Goal: Transaction & Acquisition: Purchase product/service

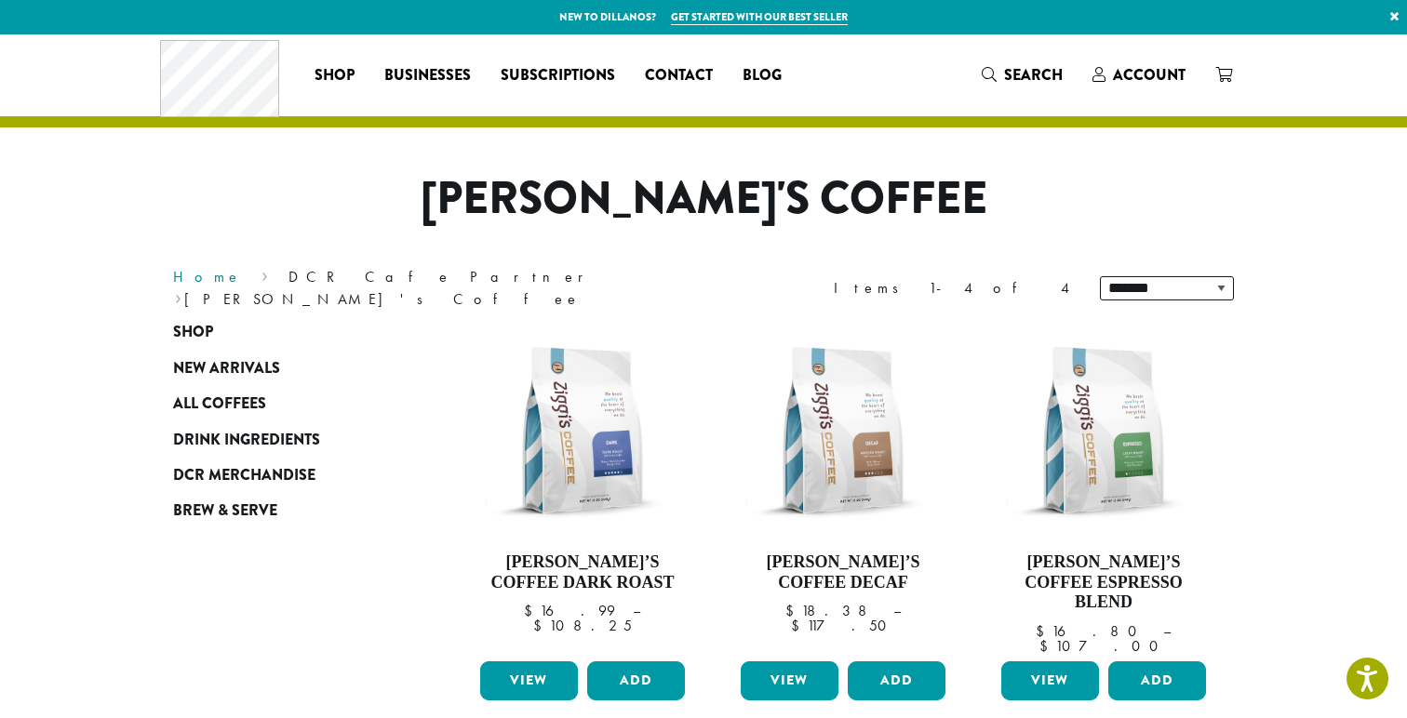
click at [192, 287] on link "Home" at bounding box center [207, 277] width 69 height 20
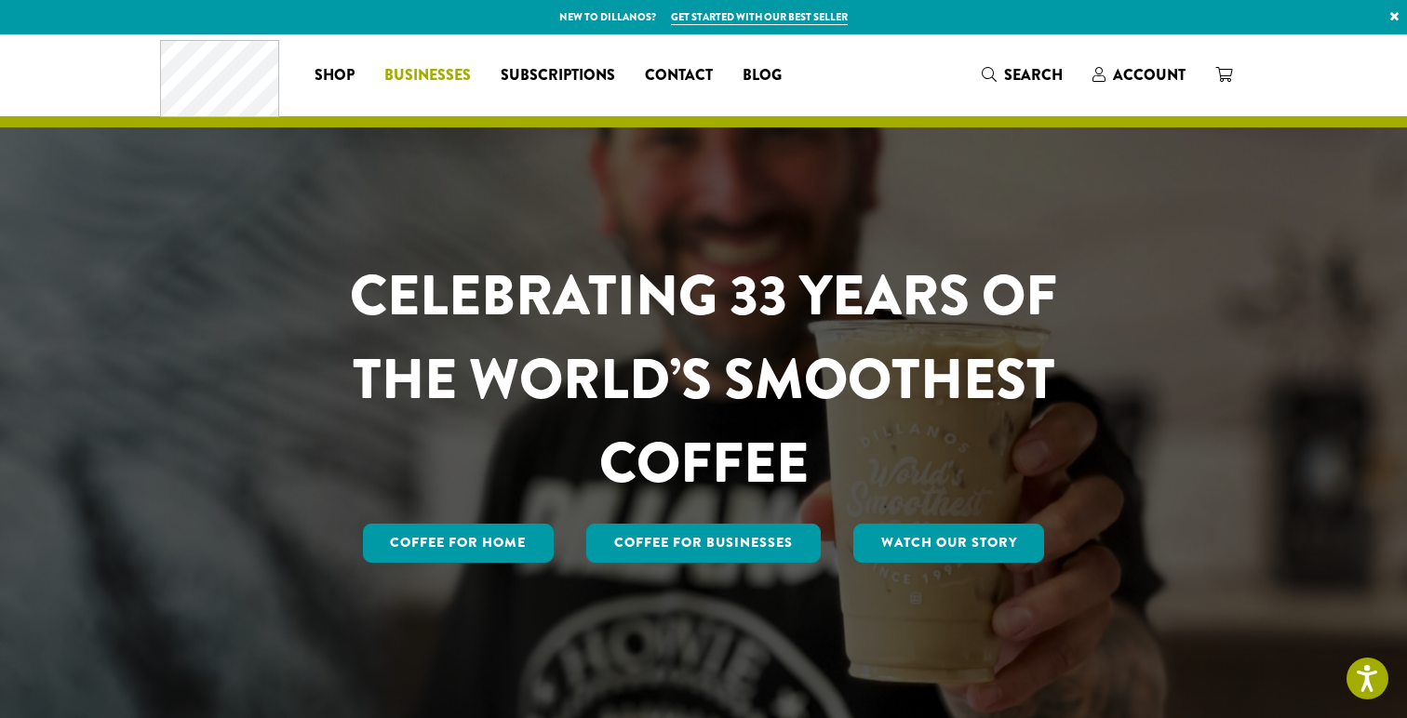
click at [440, 70] on span "Businesses" at bounding box center [427, 75] width 87 height 23
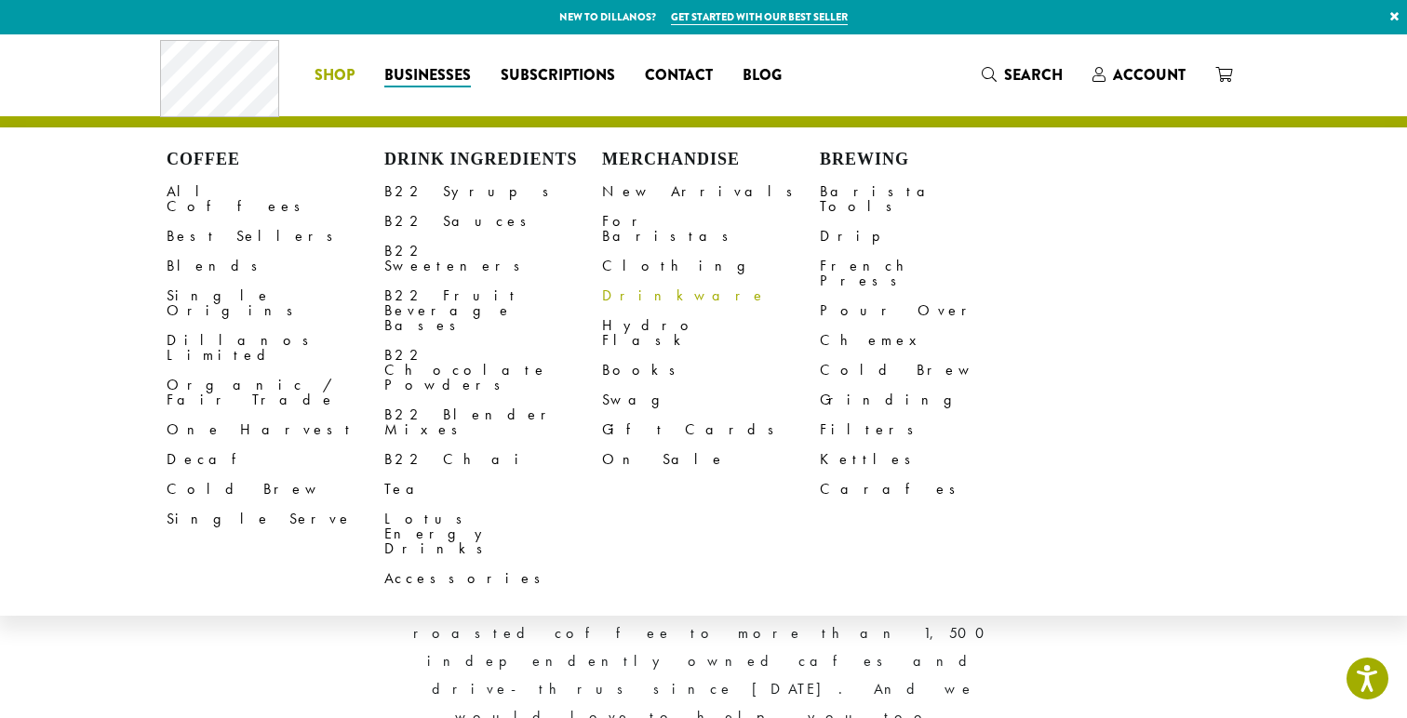
click at [630, 281] on link "Drinkware" at bounding box center [711, 296] width 218 height 30
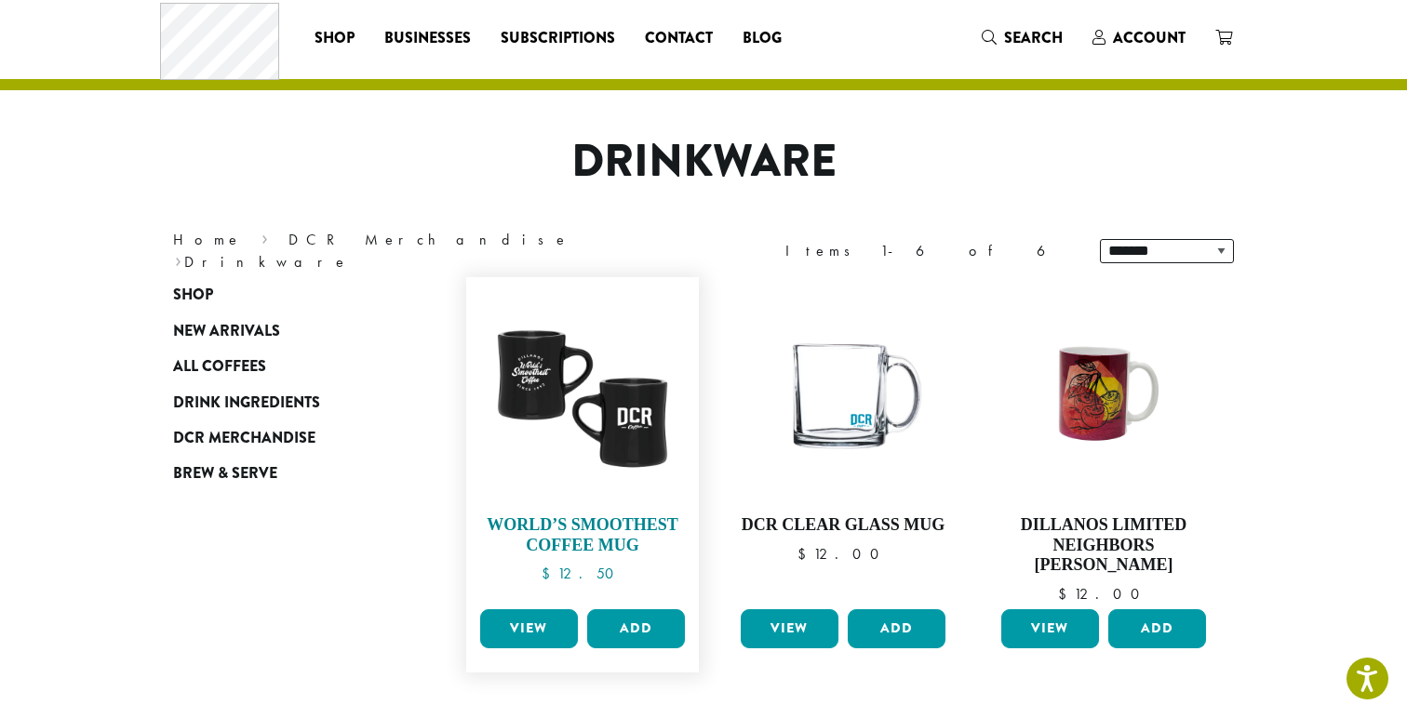
scroll to position [48, 0]
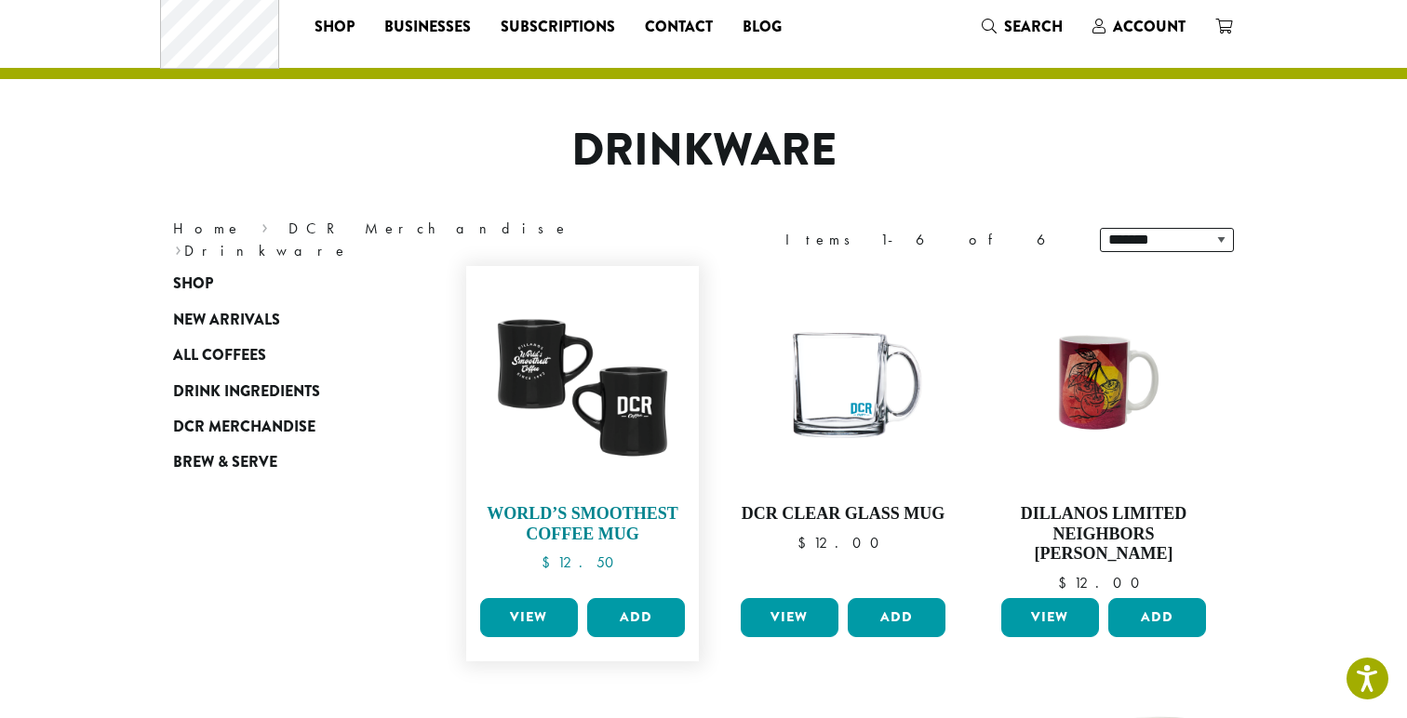
click at [557, 382] on img at bounding box center [582, 382] width 214 height 214
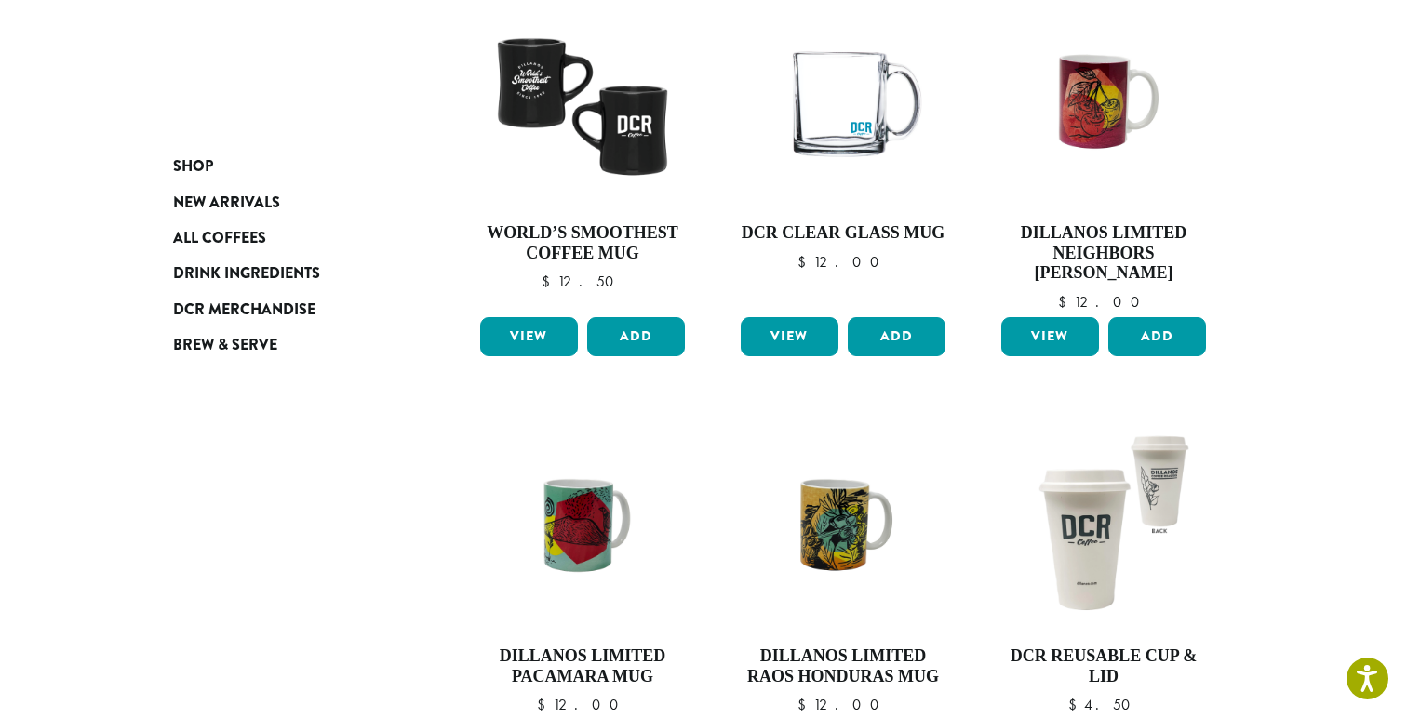
scroll to position [343, 0]
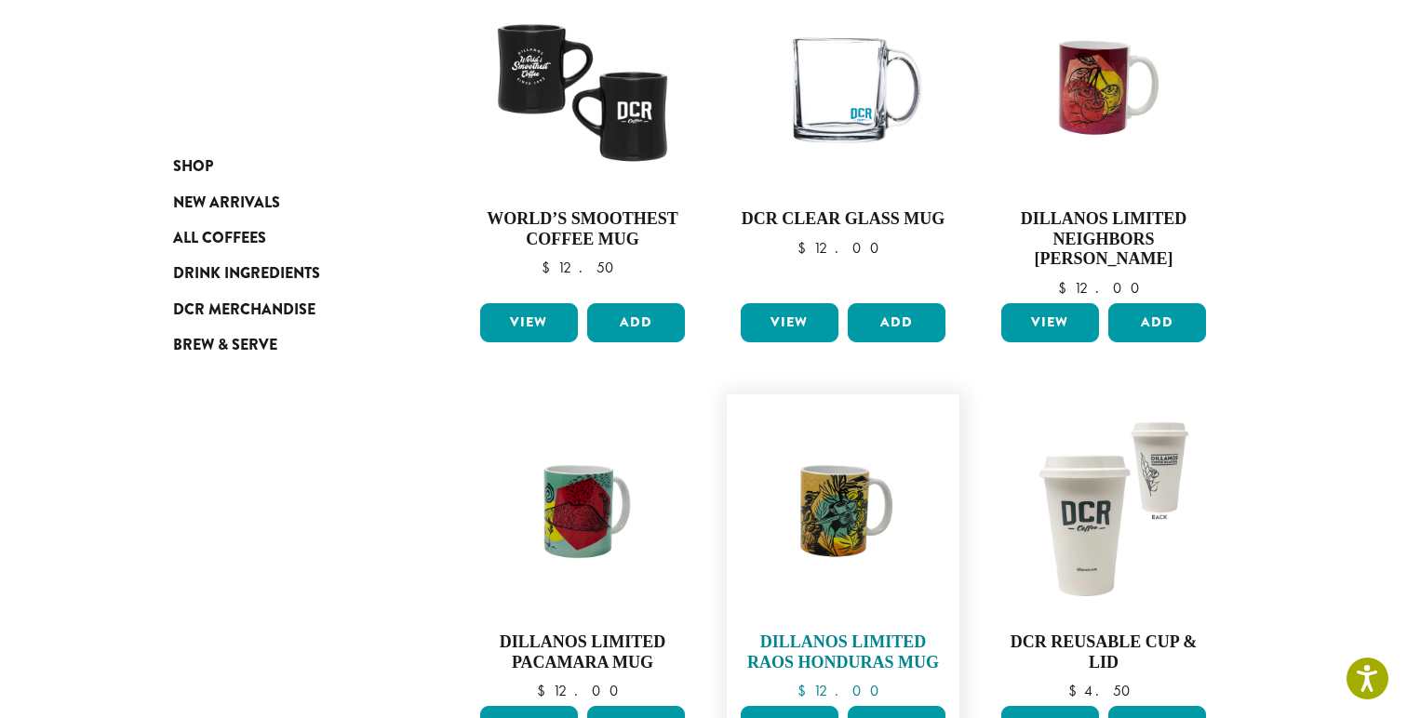
click at [842, 516] on img at bounding box center [843, 511] width 214 height 160
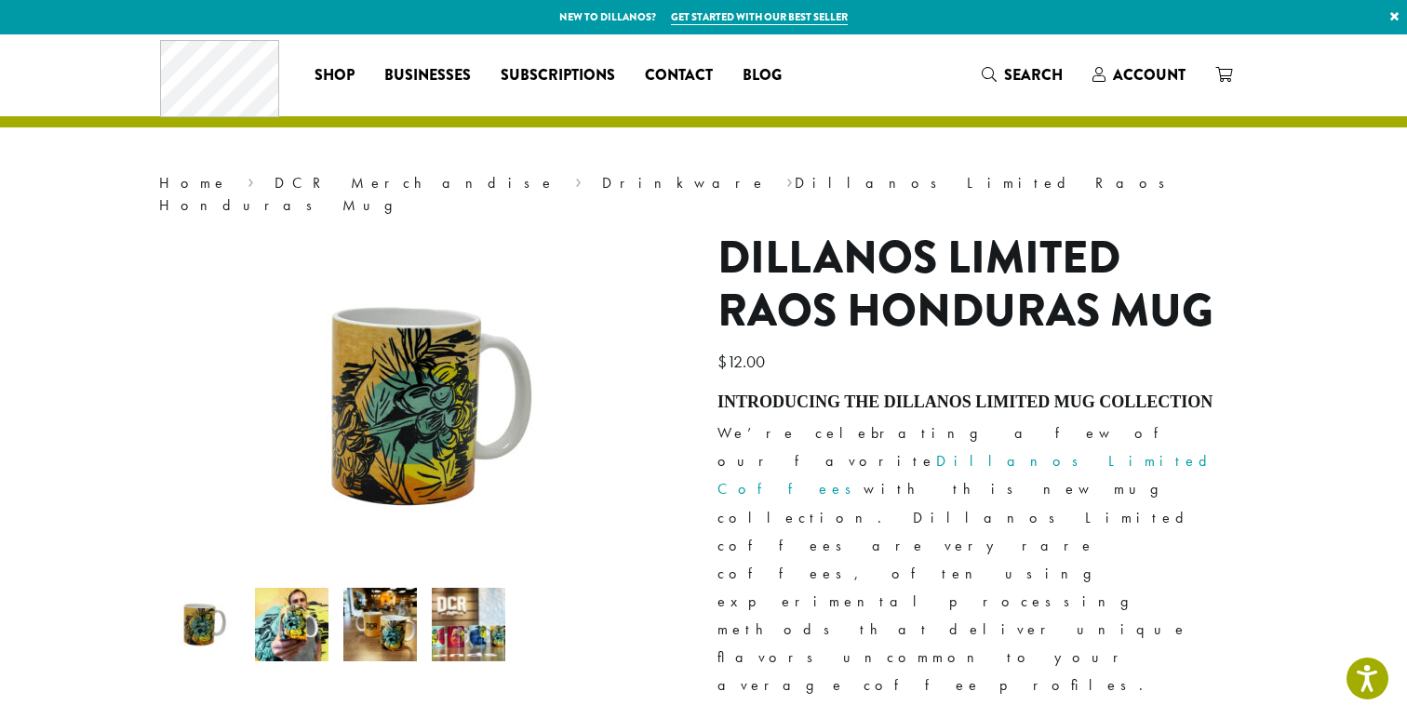
click at [386, 602] on img at bounding box center [380, 625] width 74 height 74
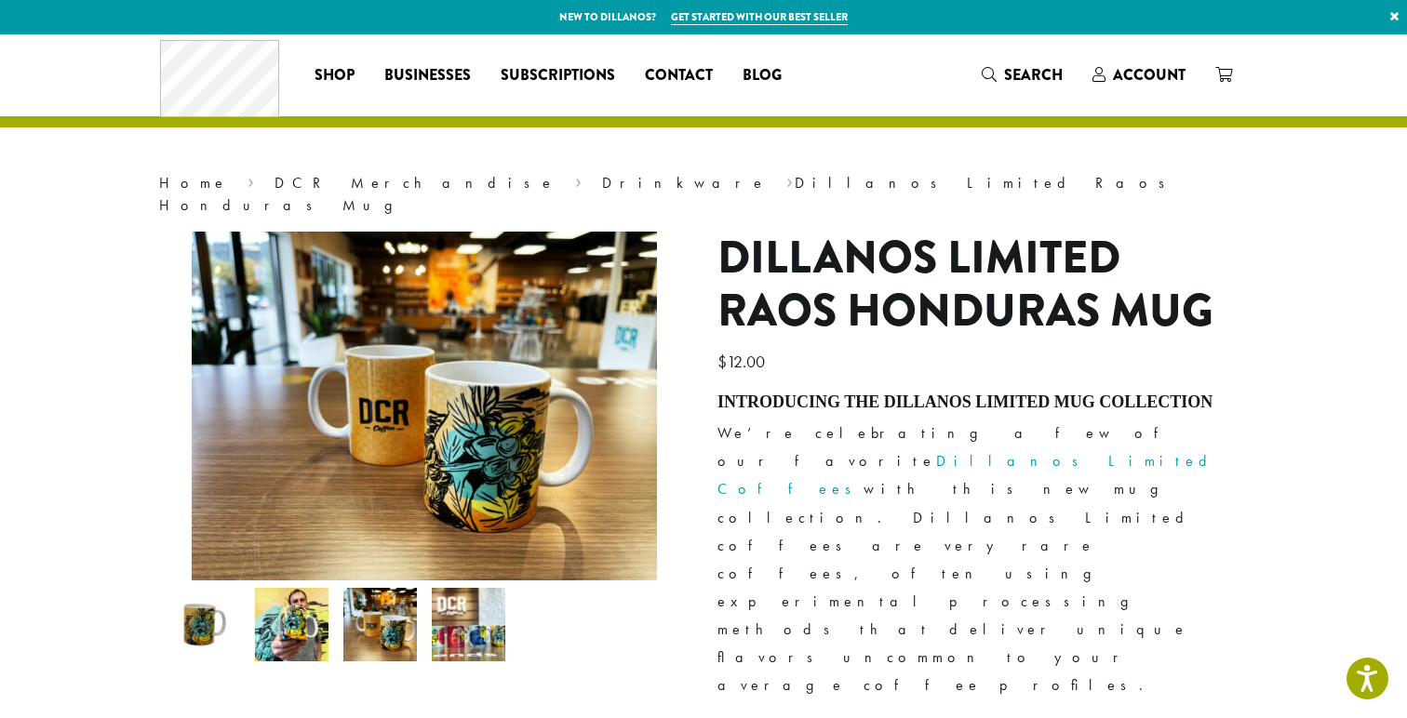
click at [441, 600] on img at bounding box center [469, 625] width 74 height 74
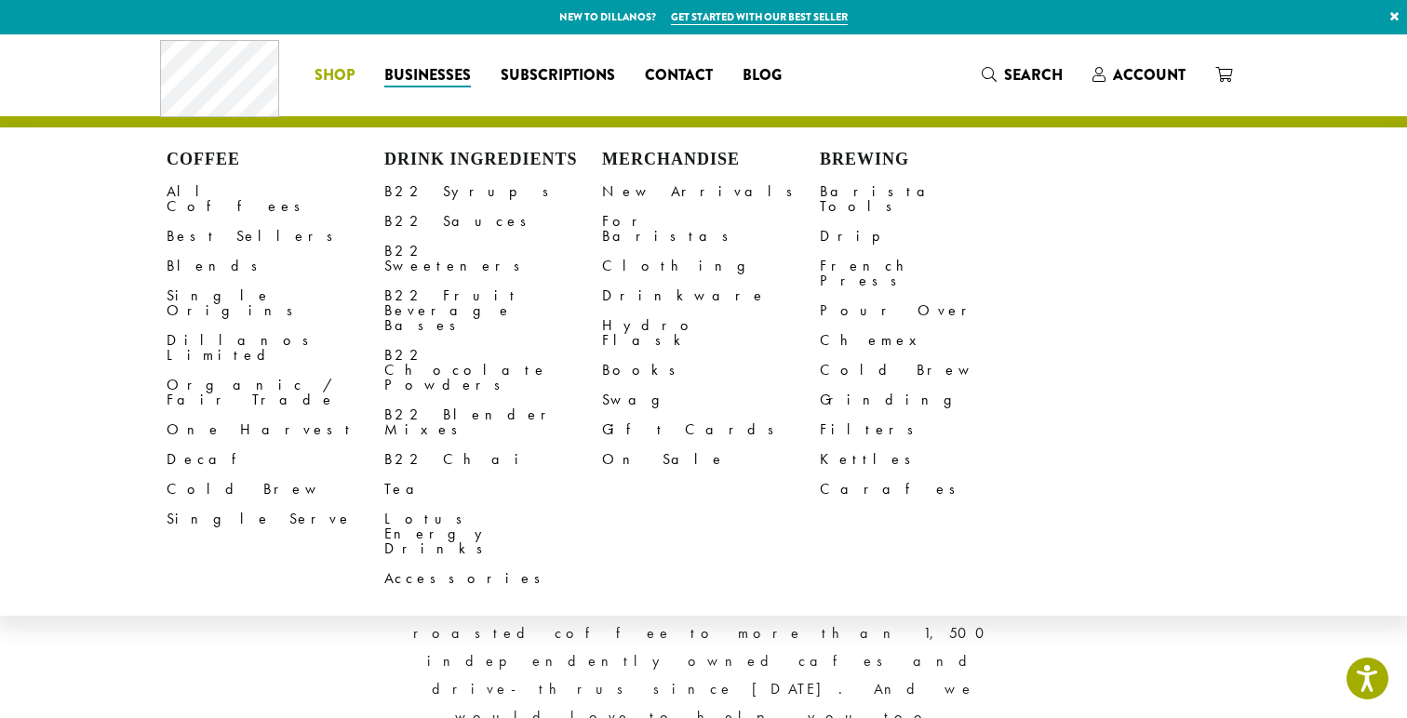
click at [327, 73] on span "Shop" at bounding box center [335, 75] width 40 height 23
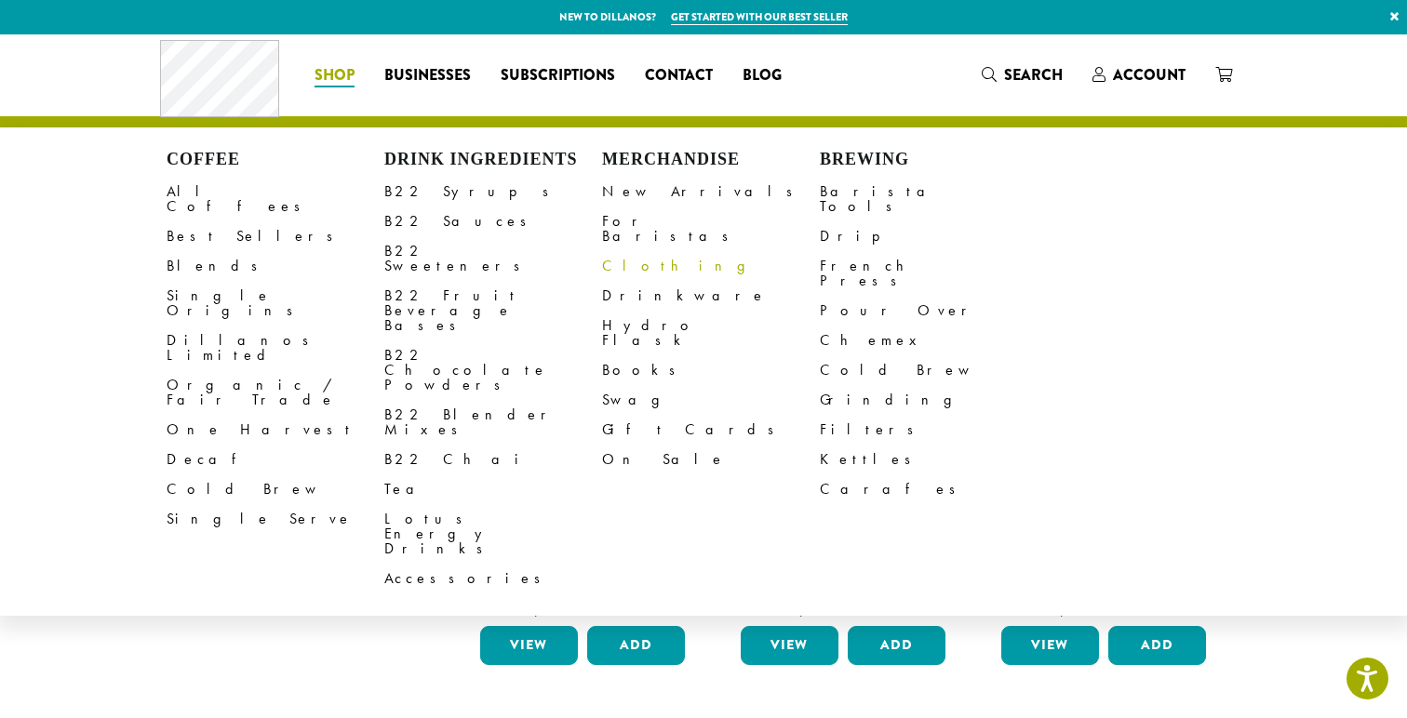
click at [626, 251] on link "Clothing" at bounding box center [711, 266] width 218 height 30
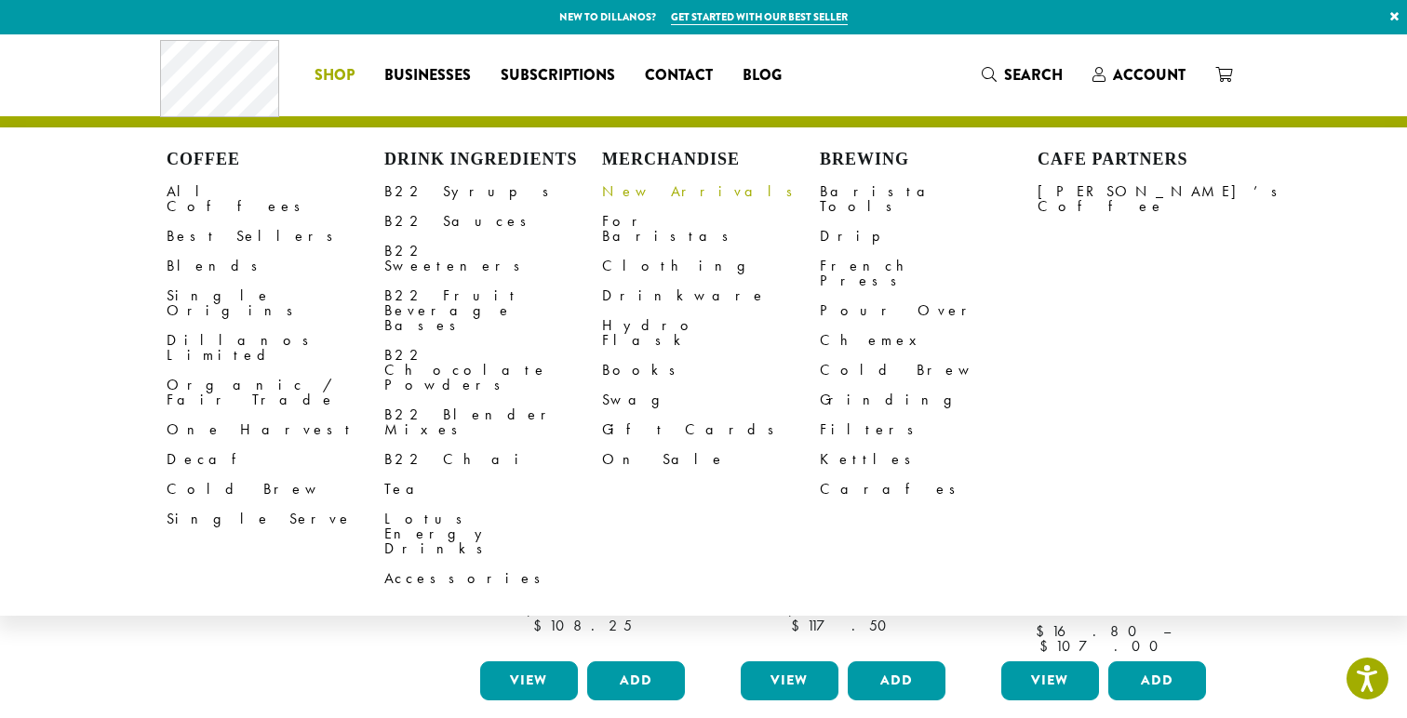
click at [636, 192] on link "New Arrivals" at bounding box center [711, 192] width 218 height 30
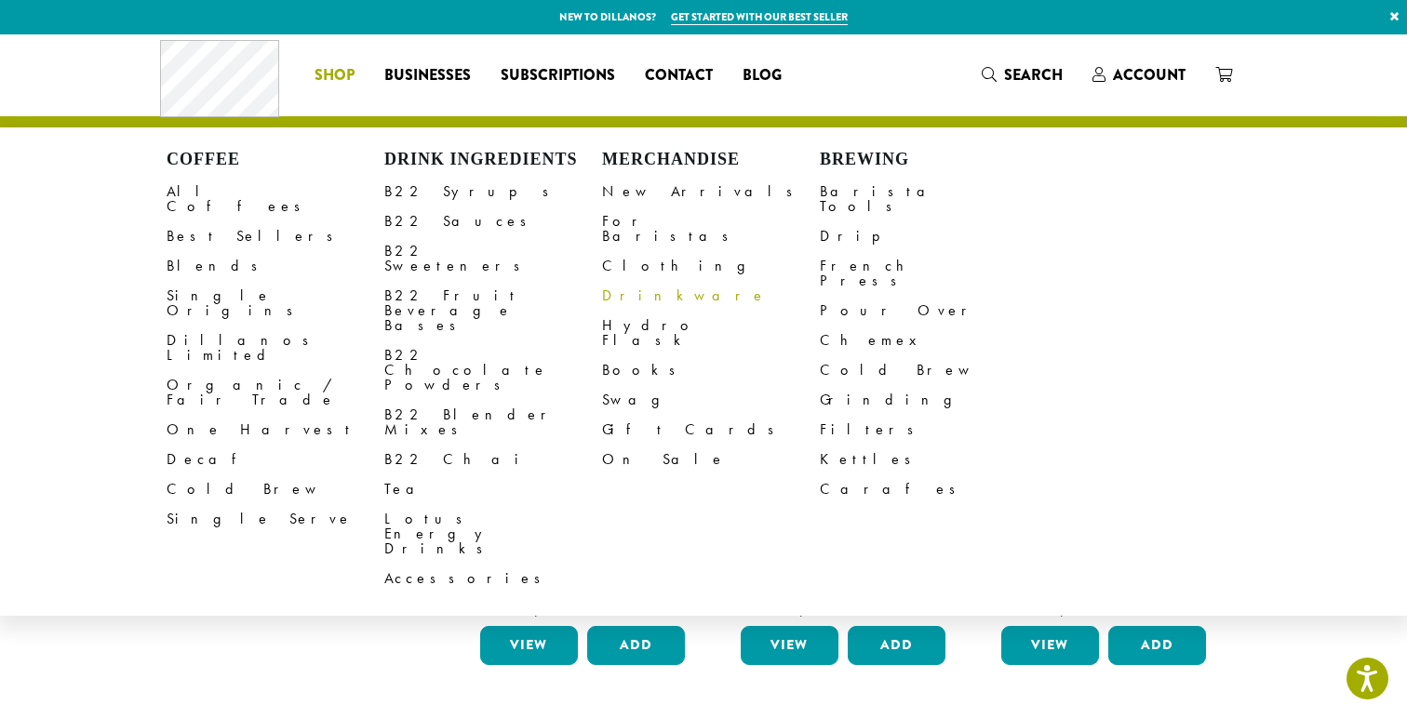
click at [643, 281] on link "Drinkware" at bounding box center [711, 296] width 218 height 30
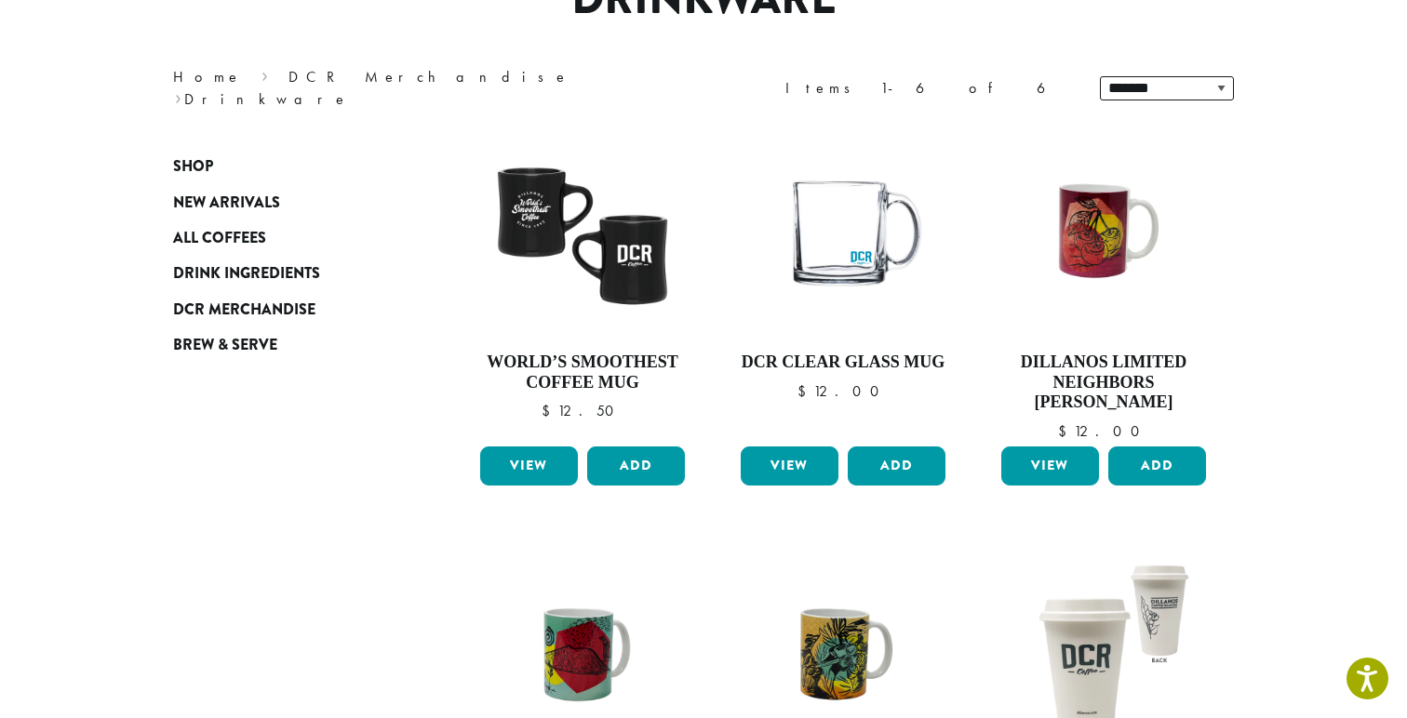
scroll to position [208, 0]
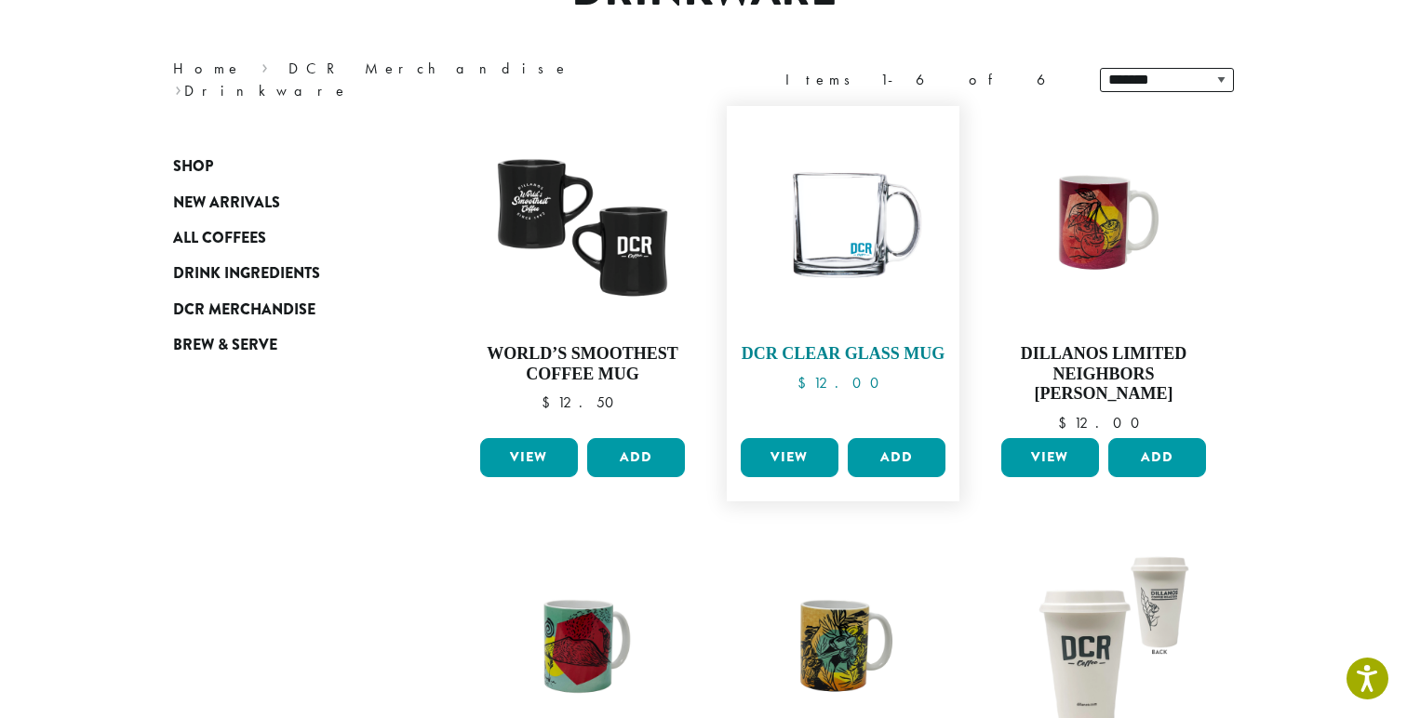
click at [856, 209] on img at bounding box center [843, 222] width 214 height 214
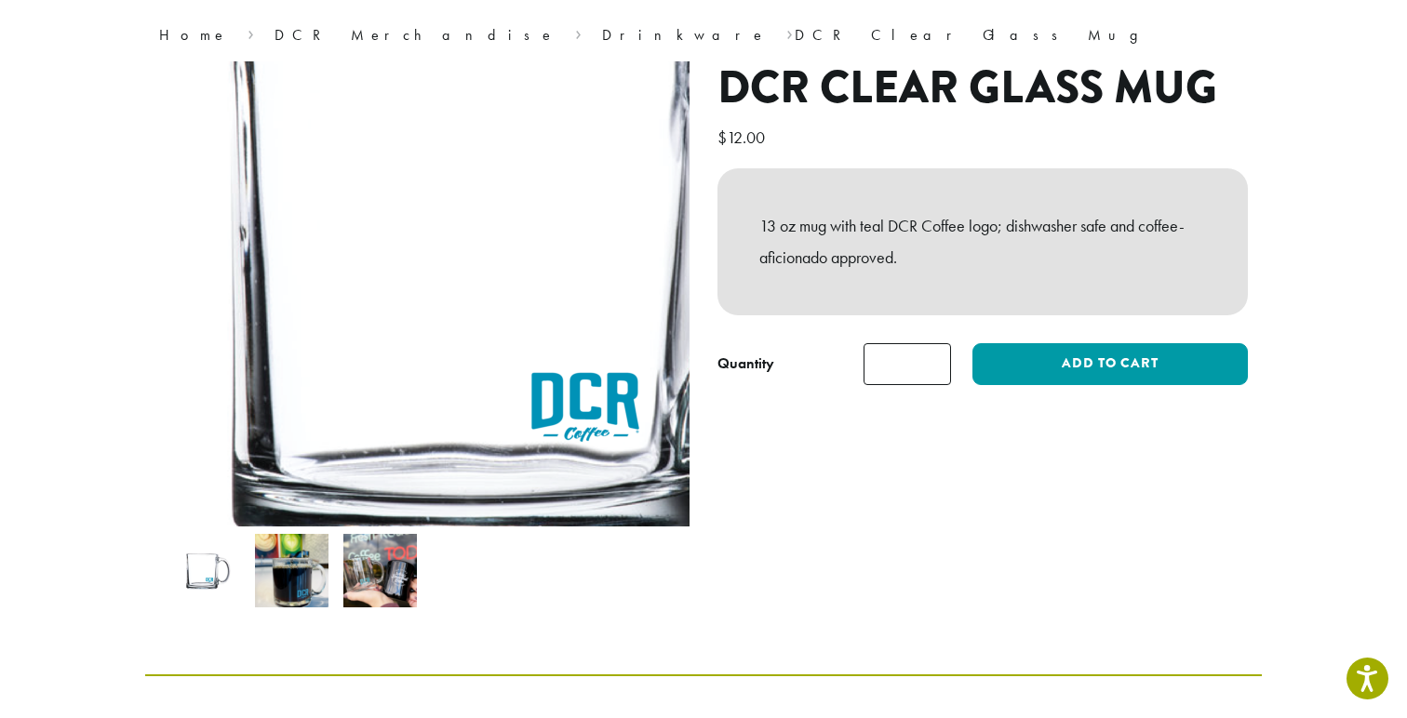
scroll to position [154, 0]
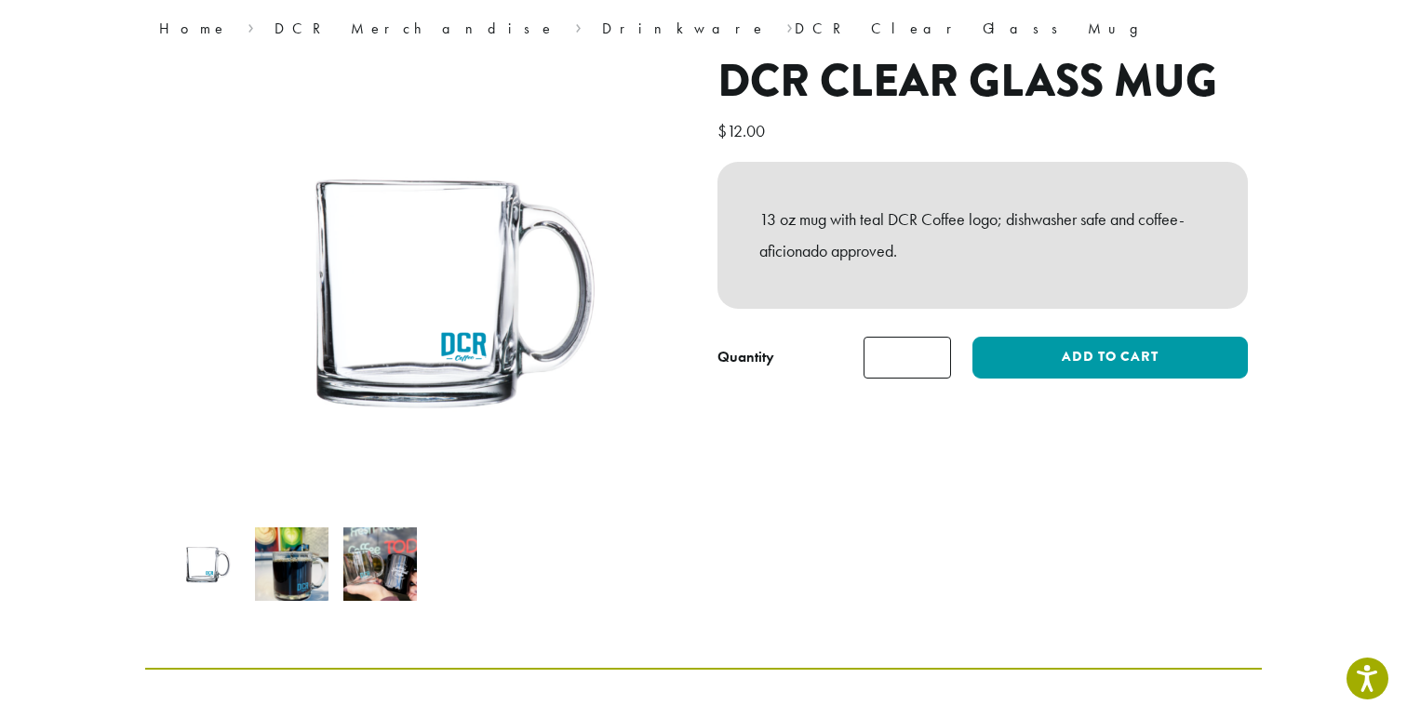
click at [298, 567] on img at bounding box center [292, 565] width 74 height 74
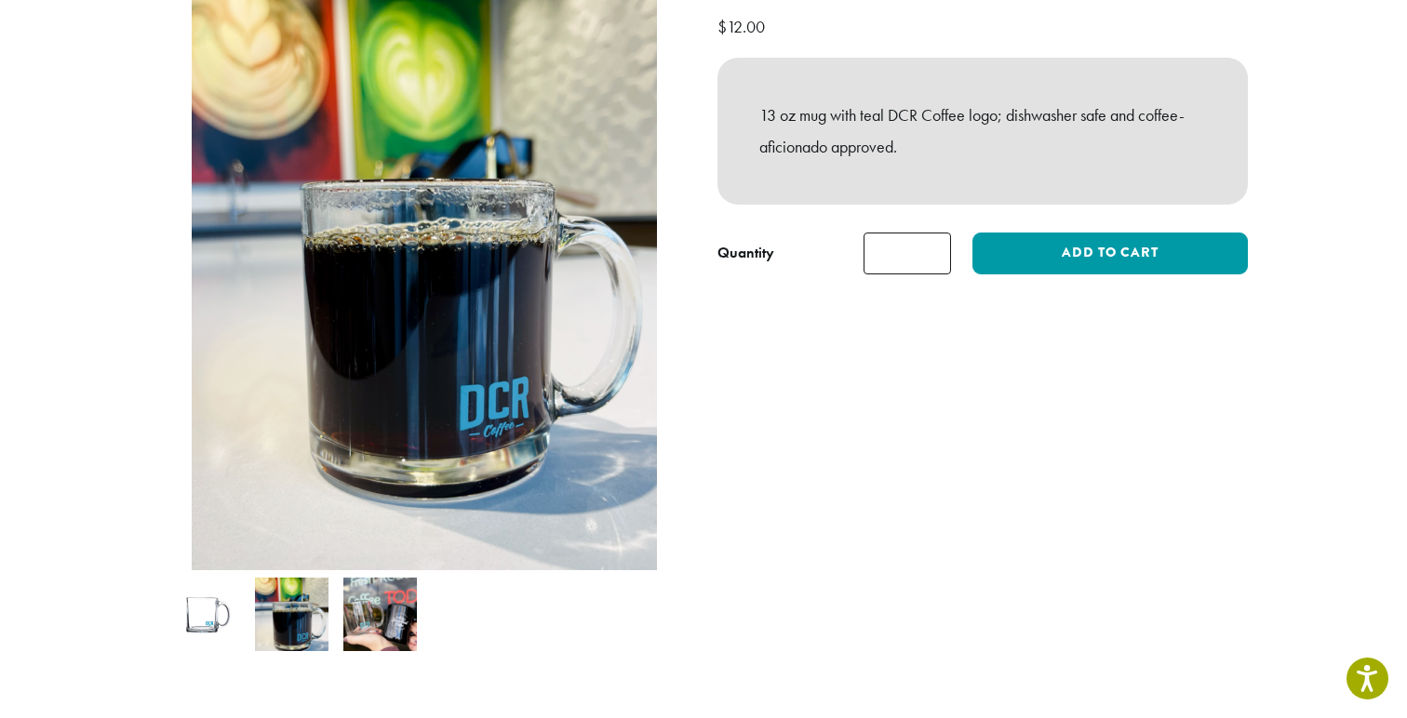
scroll to position [274, 0]
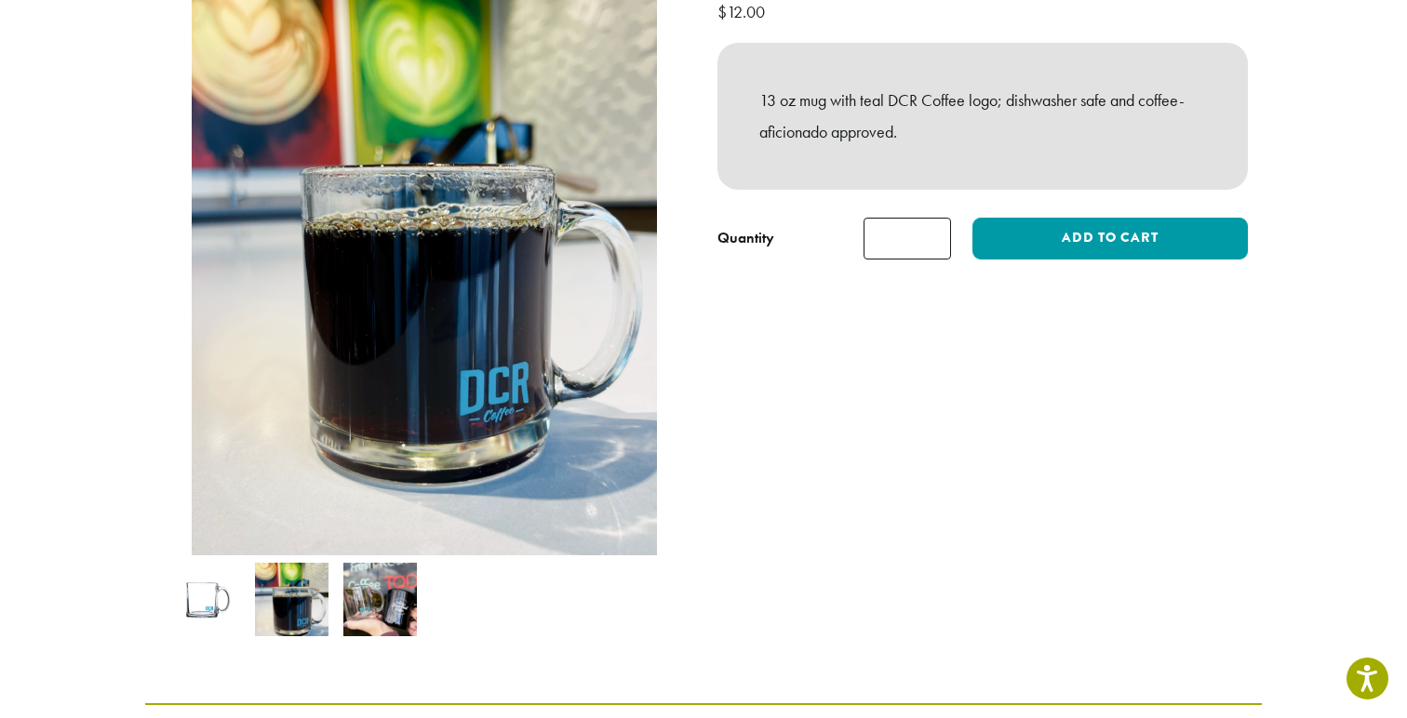
click at [380, 596] on img at bounding box center [380, 600] width 74 height 74
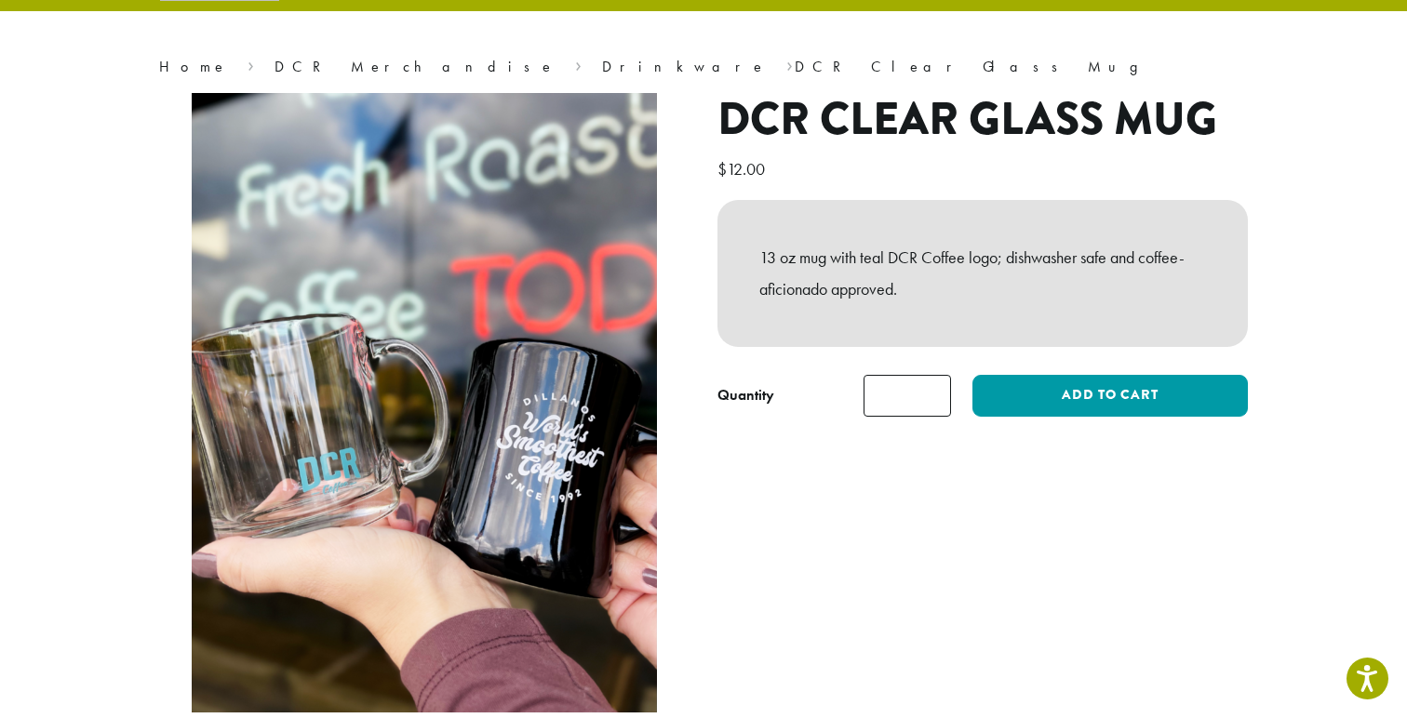
scroll to position [108, 0]
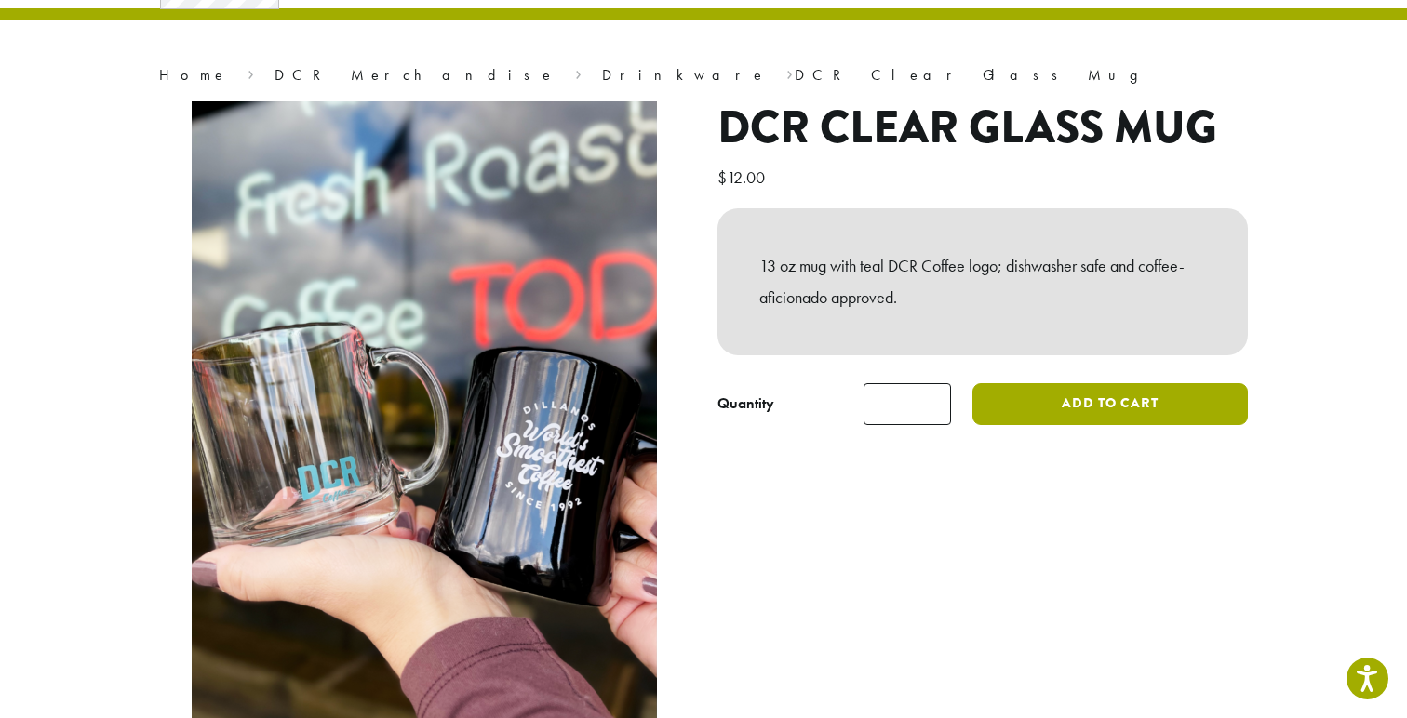
click at [1022, 409] on button "Add to cart" at bounding box center [1109, 404] width 275 height 42
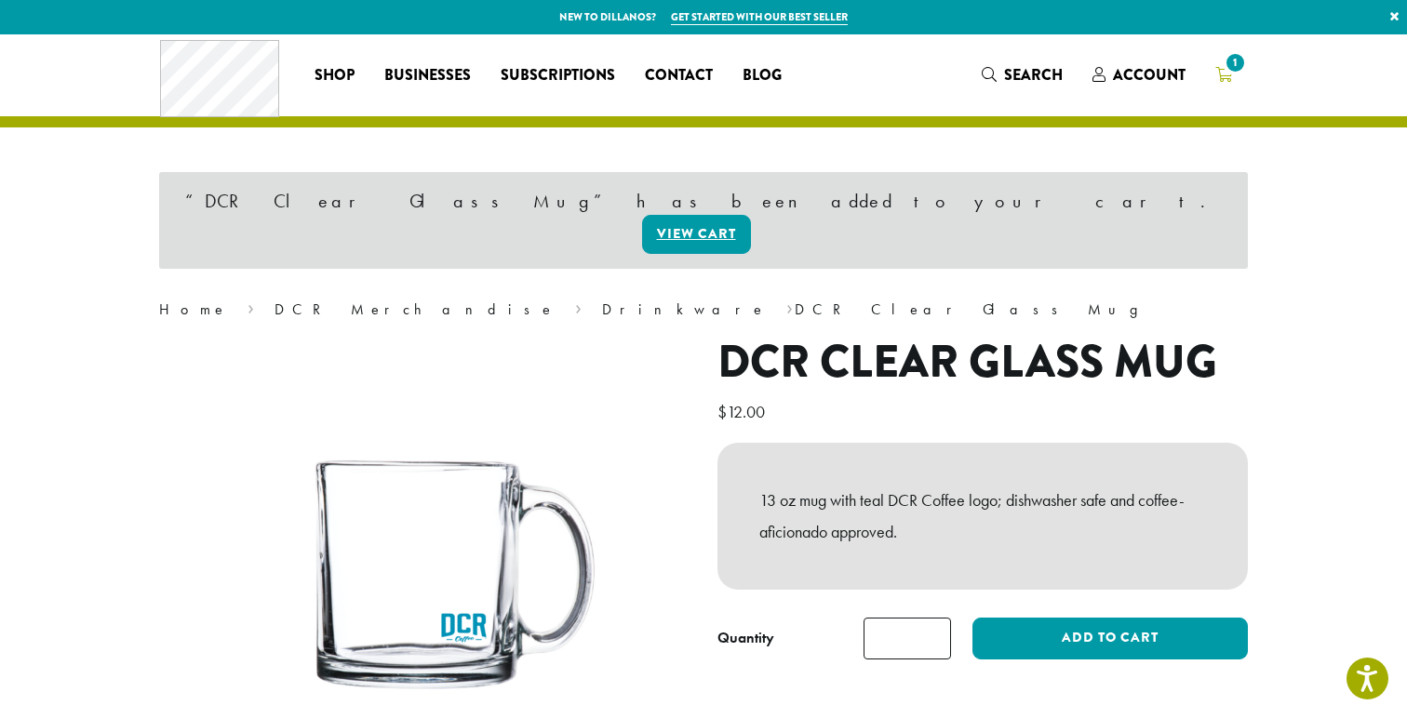
click at [1222, 65] on span "1" at bounding box center [1223, 75] width 17 height 23
